Goal: Task Accomplishment & Management: Manage account settings

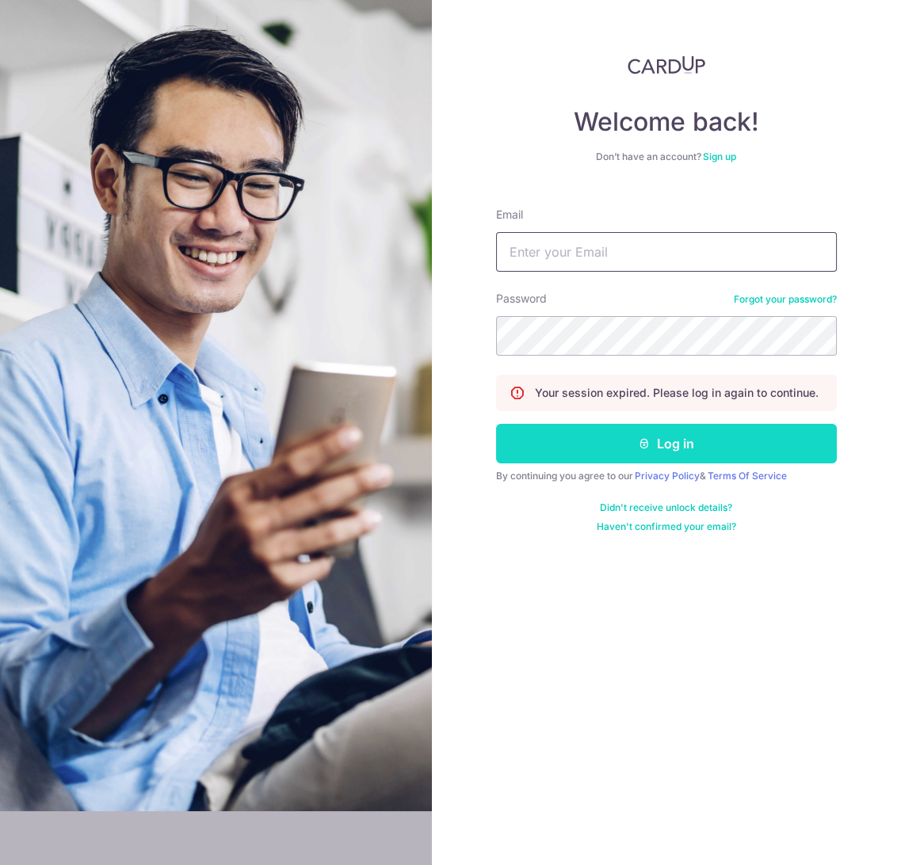
type input "[EMAIL_ADDRESS][DOMAIN_NAME]"
click at [564, 431] on button "Log in" at bounding box center [666, 444] width 341 height 40
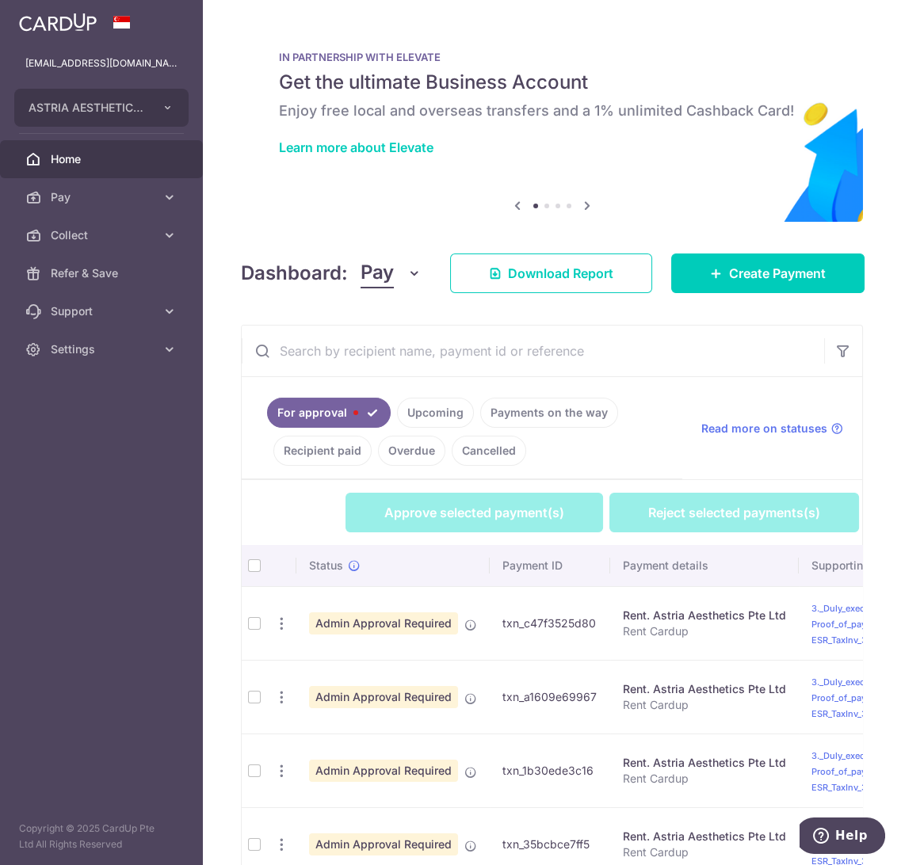
click at [380, 274] on span "Pay" at bounding box center [377, 273] width 33 height 30
click at [402, 315] on span "Pay" at bounding box center [443, 317] width 139 height 19
click at [407, 271] on icon "button" at bounding box center [414, 273] width 16 height 16
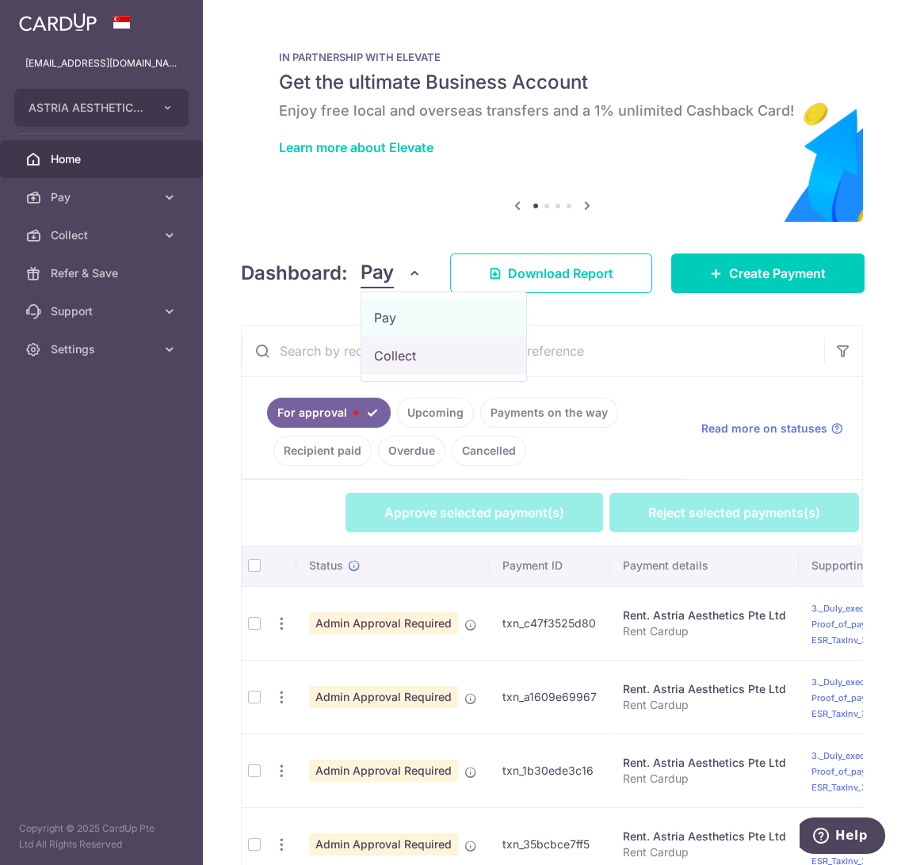
click at [398, 347] on link "Collect" at bounding box center [443, 356] width 165 height 38
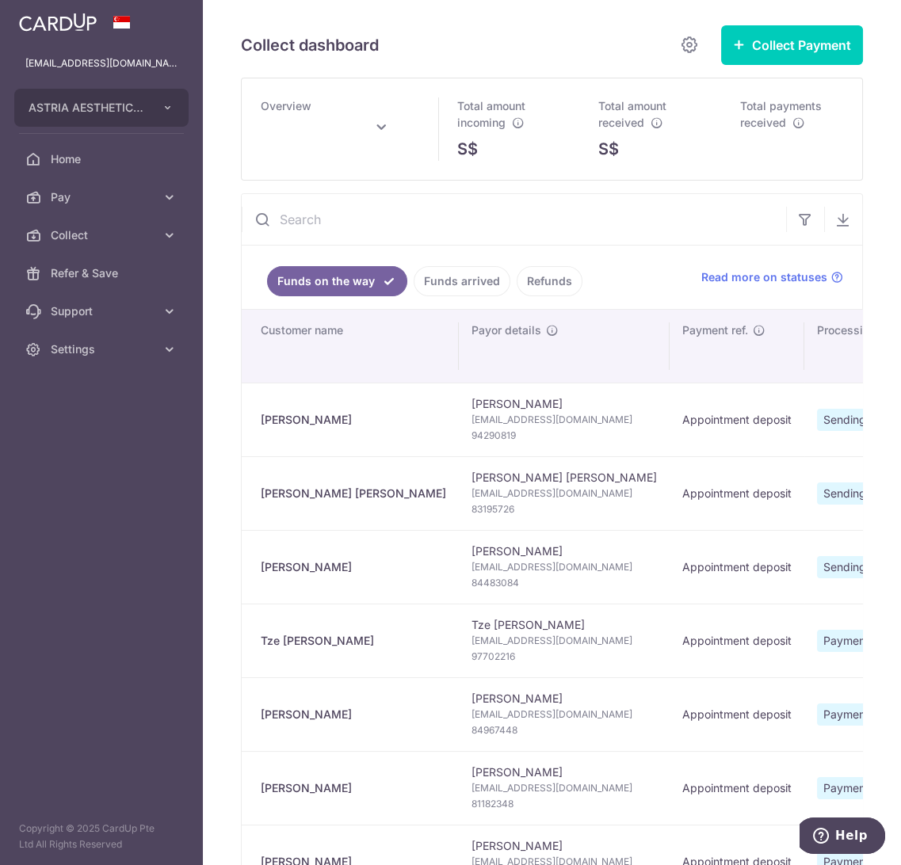
drag, startPoint x: 325, startPoint y: 414, endPoint x: 228, endPoint y: 414, distance: 96.7
click at [228, 414] on div "Collect dashboard Collect Payment Create request to collect payments Custom Pay…" at bounding box center [552, 432] width 698 height 865
click at [459, 394] on td "Jaymee Tran Jaymeetran@hotmail.com 94290819" at bounding box center [564, 420] width 211 height 74
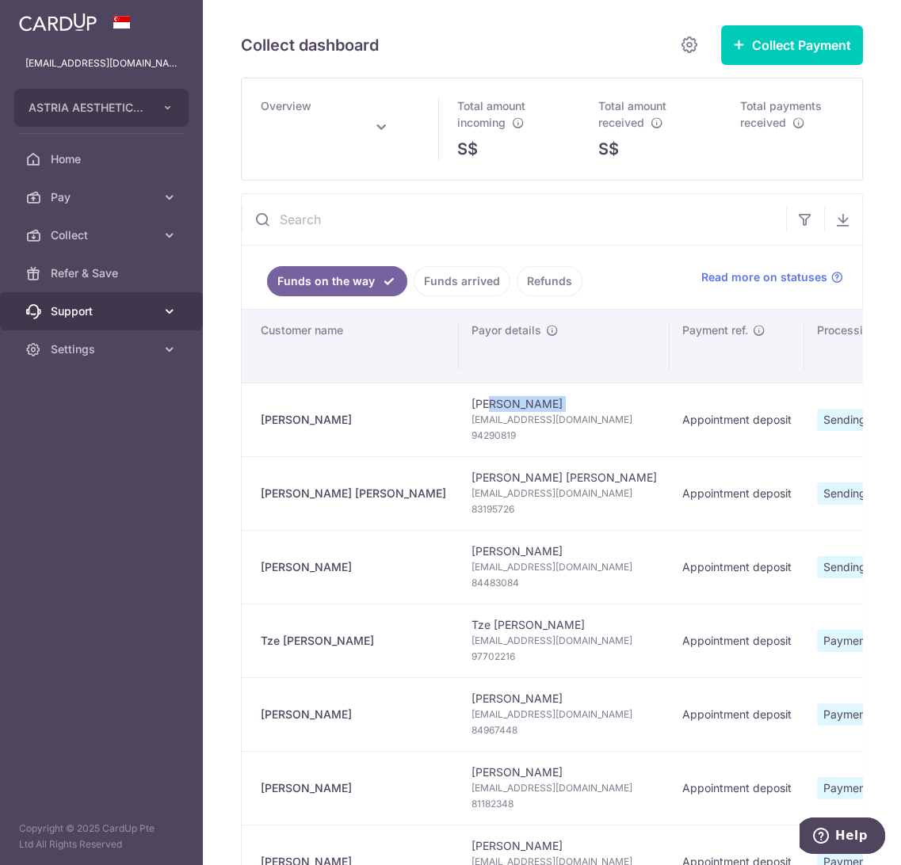
copy td "Jaymee Tran"
click at [471, 434] on span "94290819" at bounding box center [563, 436] width 185 height 16
click at [471, 433] on span "94290819" at bounding box center [563, 436] width 185 height 16
copy span "94290819"
click at [471, 417] on span "Jaymeetran@hotmail.com" at bounding box center [563, 420] width 185 height 16
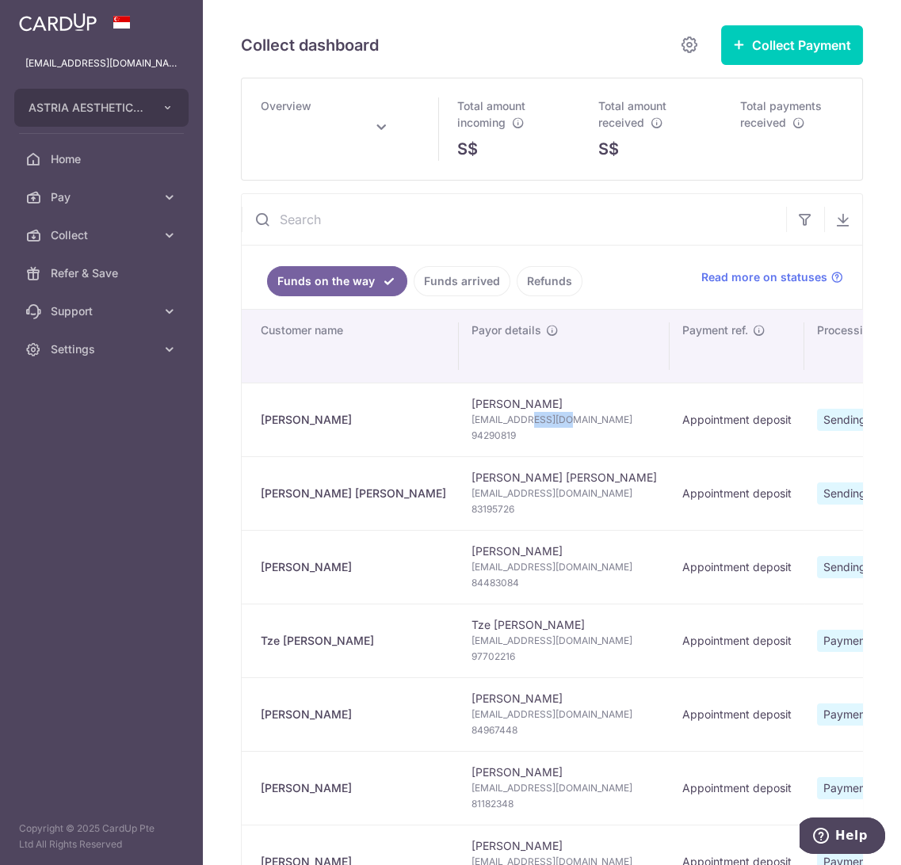
click at [471, 417] on span "Jaymeetran@hotmail.com" at bounding box center [563, 420] width 185 height 16
copy td "Jaymeetran@hotmail.com"
type input "October 2025"
